Goal: Transaction & Acquisition: Purchase product/service

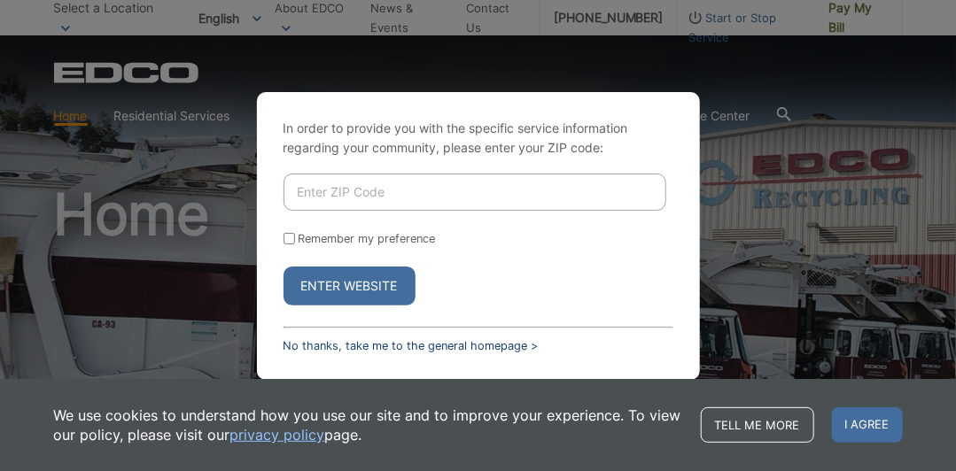
click at [331, 346] on link "No thanks, take me to the general homepage >" at bounding box center [411, 345] width 255 height 13
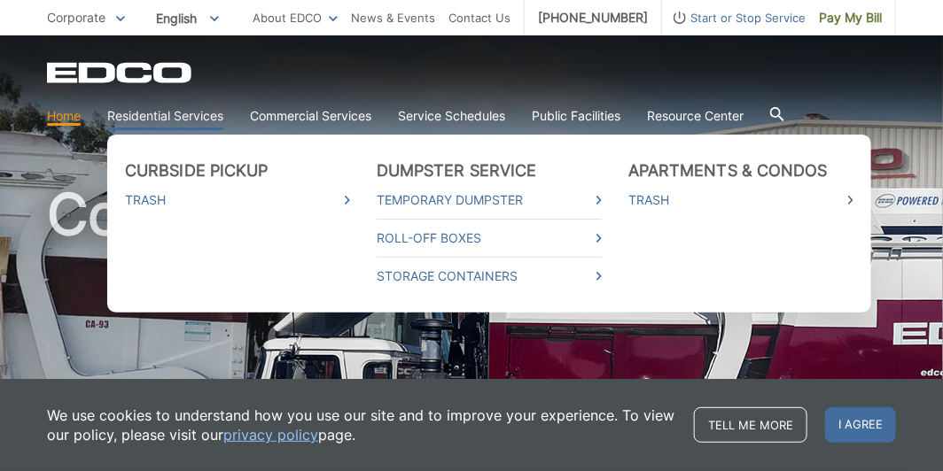
click at [190, 118] on link "Residential Services" at bounding box center [165, 115] width 116 height 19
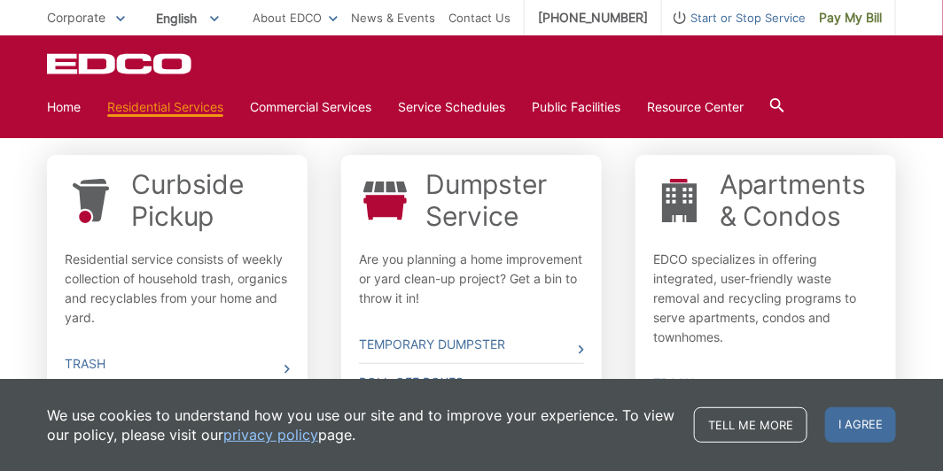
scroll to position [560, 0]
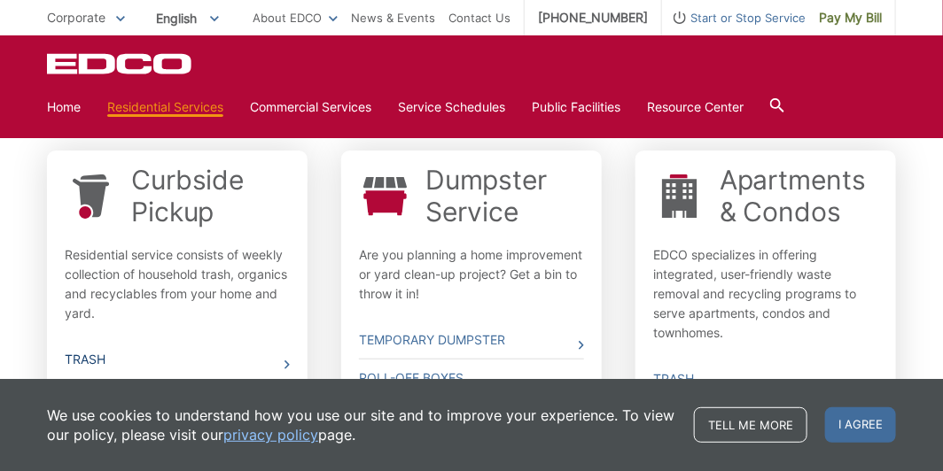
click at [110, 346] on link "Trash" at bounding box center [177, 359] width 225 height 37
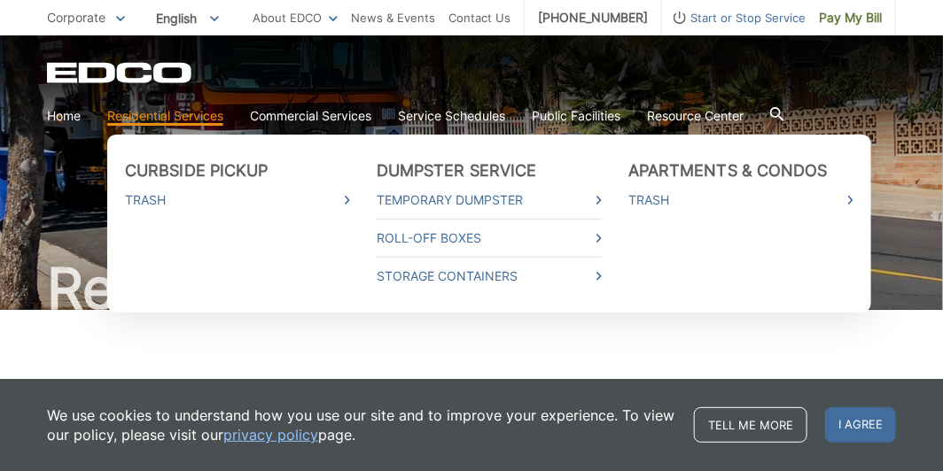
click at [191, 120] on link "Residential Services" at bounding box center [165, 115] width 116 height 19
click at [142, 115] on link "Residential Services" at bounding box center [165, 115] width 116 height 19
click at [174, 114] on link "Residential Services" at bounding box center [165, 115] width 116 height 19
click at [168, 165] on link "Curbside Pickup" at bounding box center [197, 170] width 144 height 19
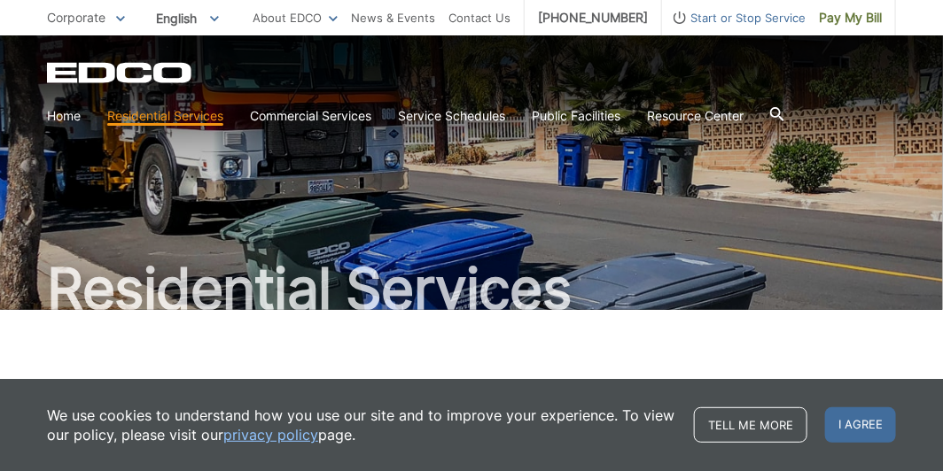
drag, startPoint x: 841, startPoint y: 13, endPoint x: 833, endPoint y: 19, distance: 9.6
click at [840, 14] on span "Pay My Bill" at bounding box center [850, 17] width 63 height 19
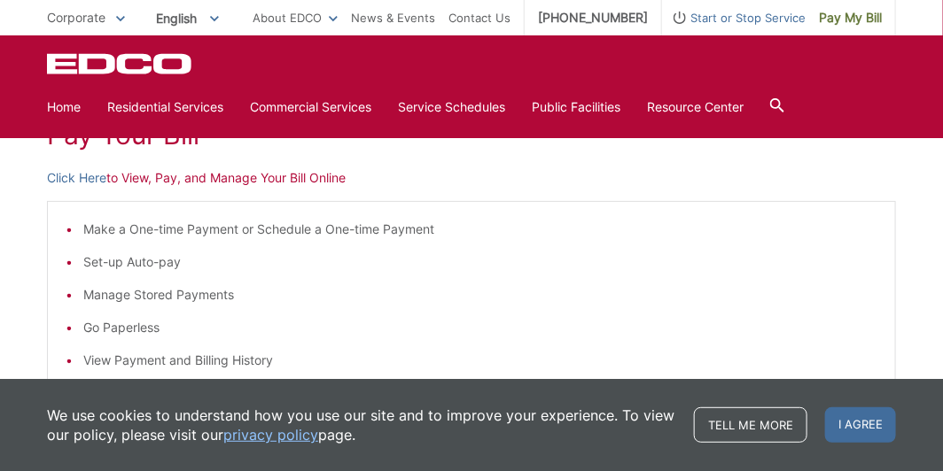
scroll to position [276, 0]
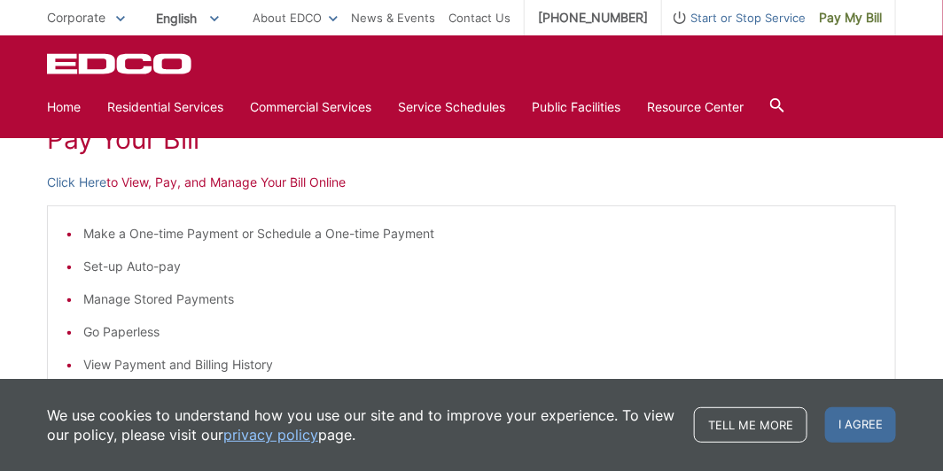
click at [134, 180] on p "Click Here to View, Pay, and Manage Your Bill Online" at bounding box center [471, 182] width 849 height 19
click at [136, 175] on p "Click Here to View, Pay, and Manage Your Bill Online" at bounding box center [471, 182] width 849 height 19
click at [169, 183] on p "Click Here to View, Pay, and Manage Your Bill Online" at bounding box center [471, 182] width 849 height 19
click at [80, 180] on link "Click Here" at bounding box center [76, 182] width 59 height 19
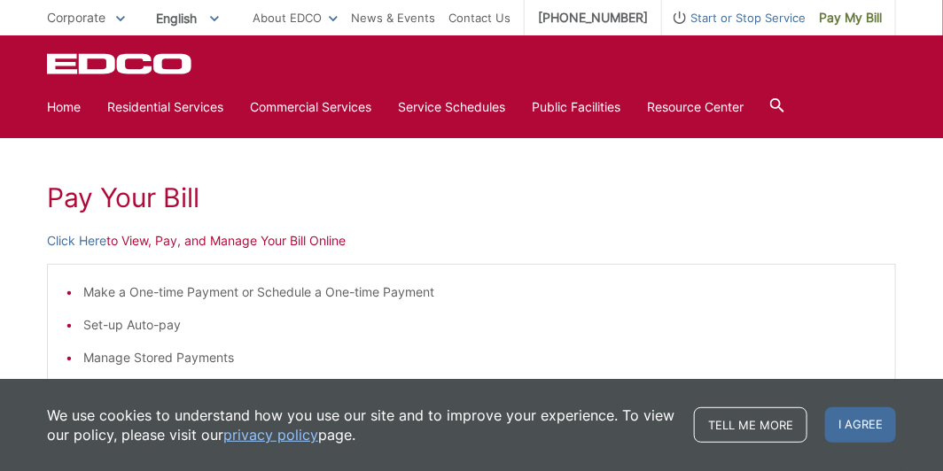
scroll to position [0, 0]
